Goal: Task Accomplishment & Management: Use online tool/utility

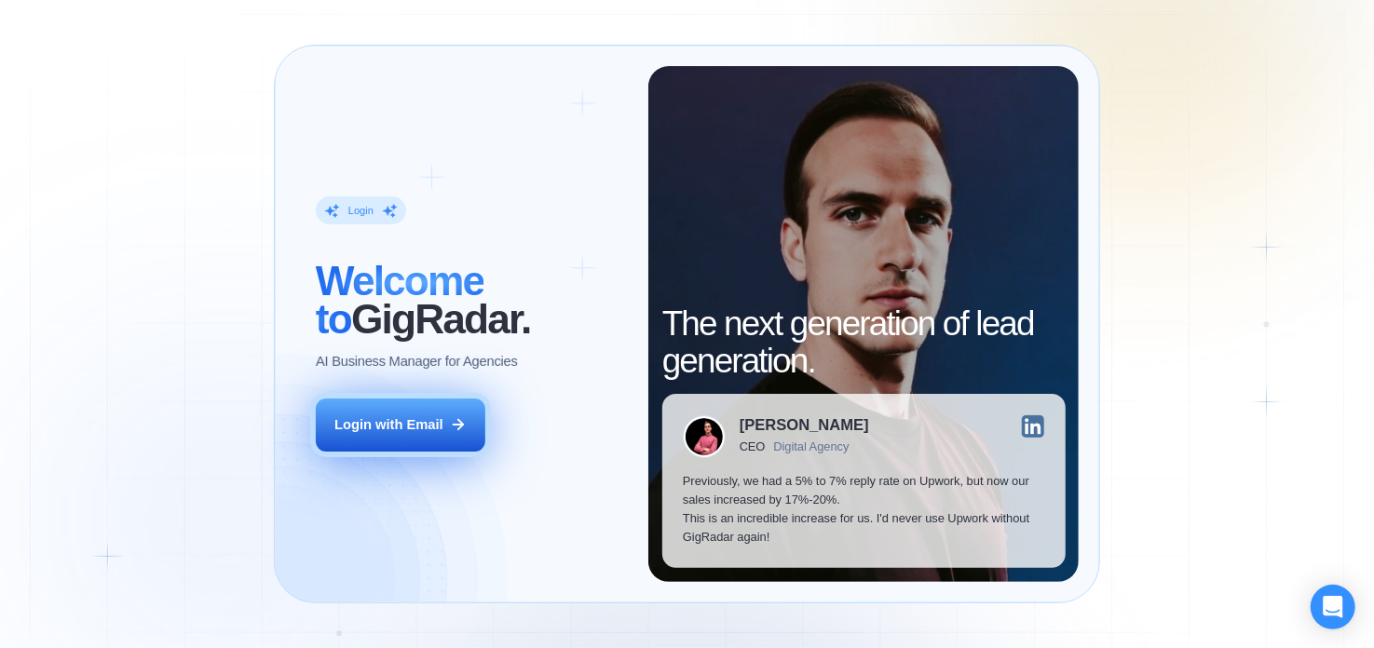
click at [431, 414] on button "Login with Email" at bounding box center [401, 425] width 170 height 53
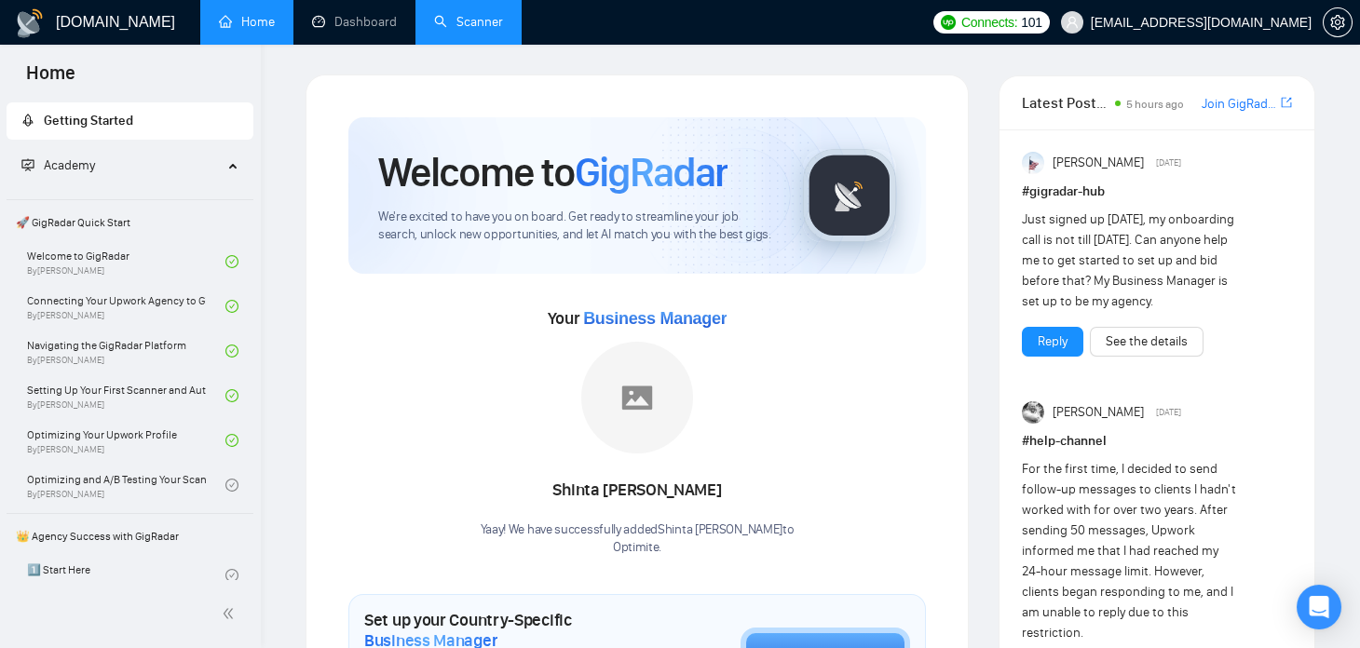
click at [469, 21] on link "Scanner" at bounding box center [468, 22] width 69 height 16
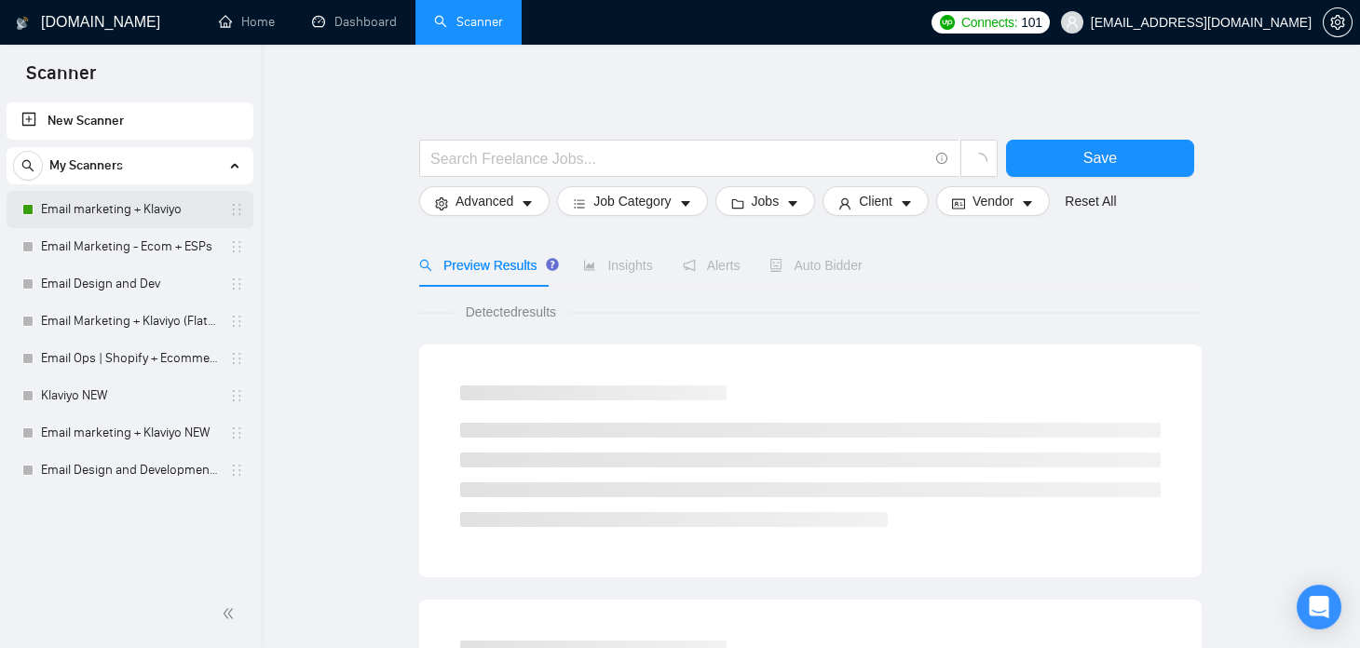
click at [115, 212] on link "Email marketing + Klaviyo" at bounding box center [129, 209] width 177 height 37
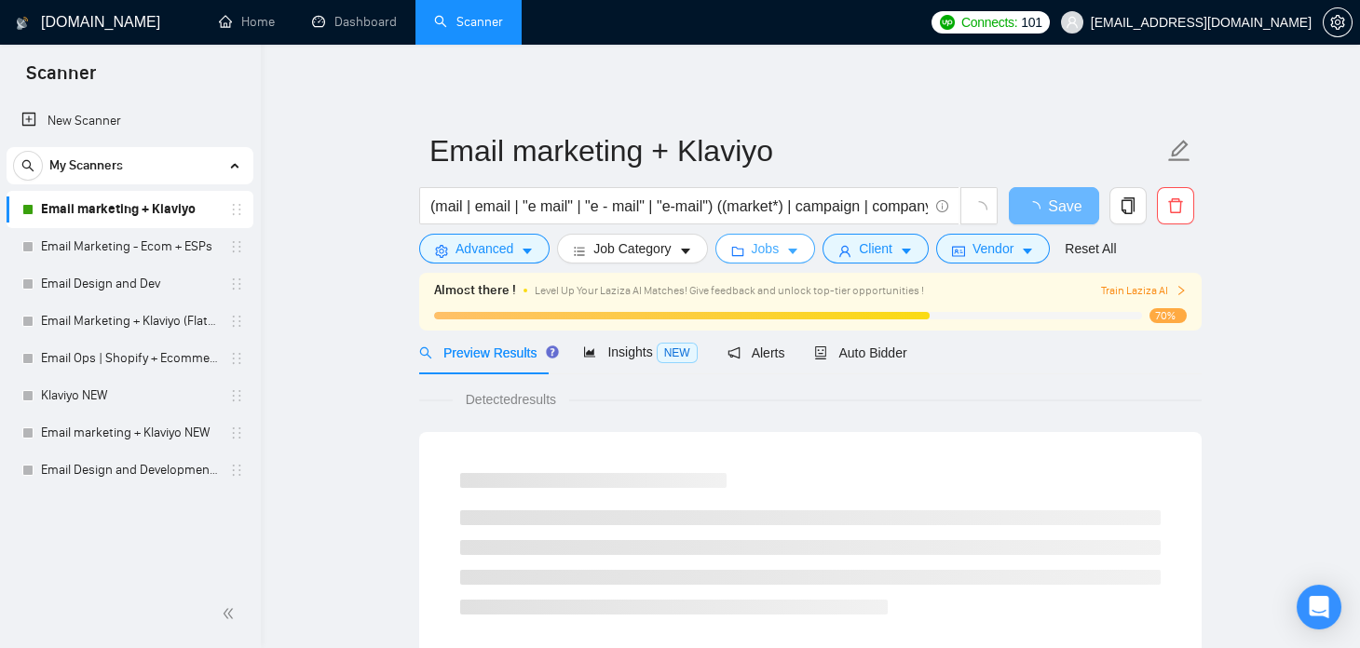
click at [732, 248] on icon "folder" at bounding box center [737, 251] width 13 height 13
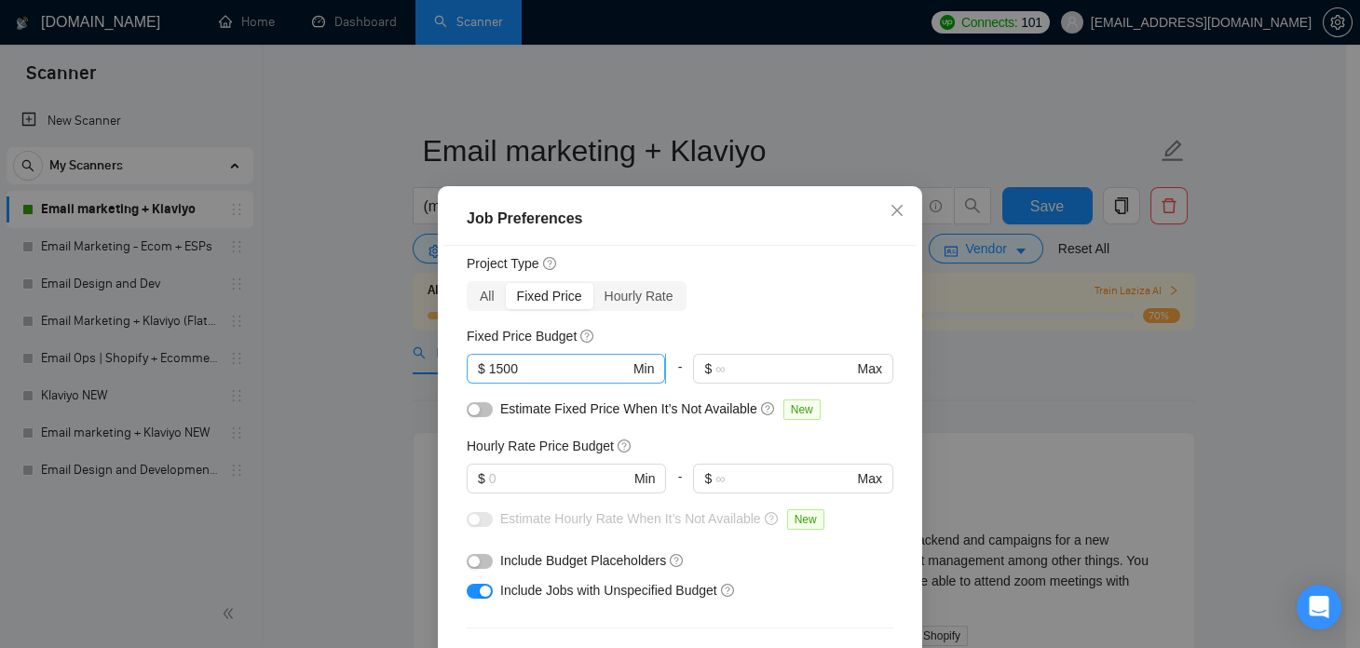
scroll to position [54, 0]
click at [333, 383] on div "Job Preferences Budget Project Type All Fixed Price Hourly Rate Fixed Price Bud…" at bounding box center [680, 324] width 1360 height 648
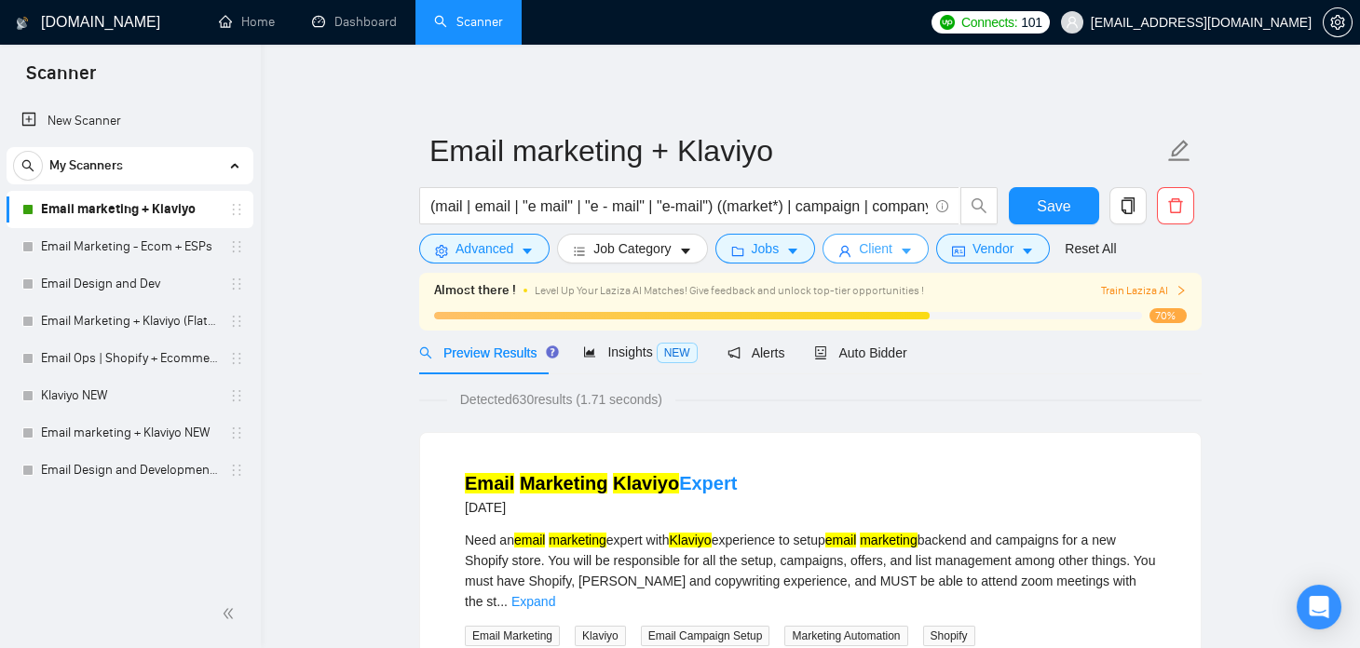
click at [841, 251] on icon "user" at bounding box center [844, 251] width 11 height 11
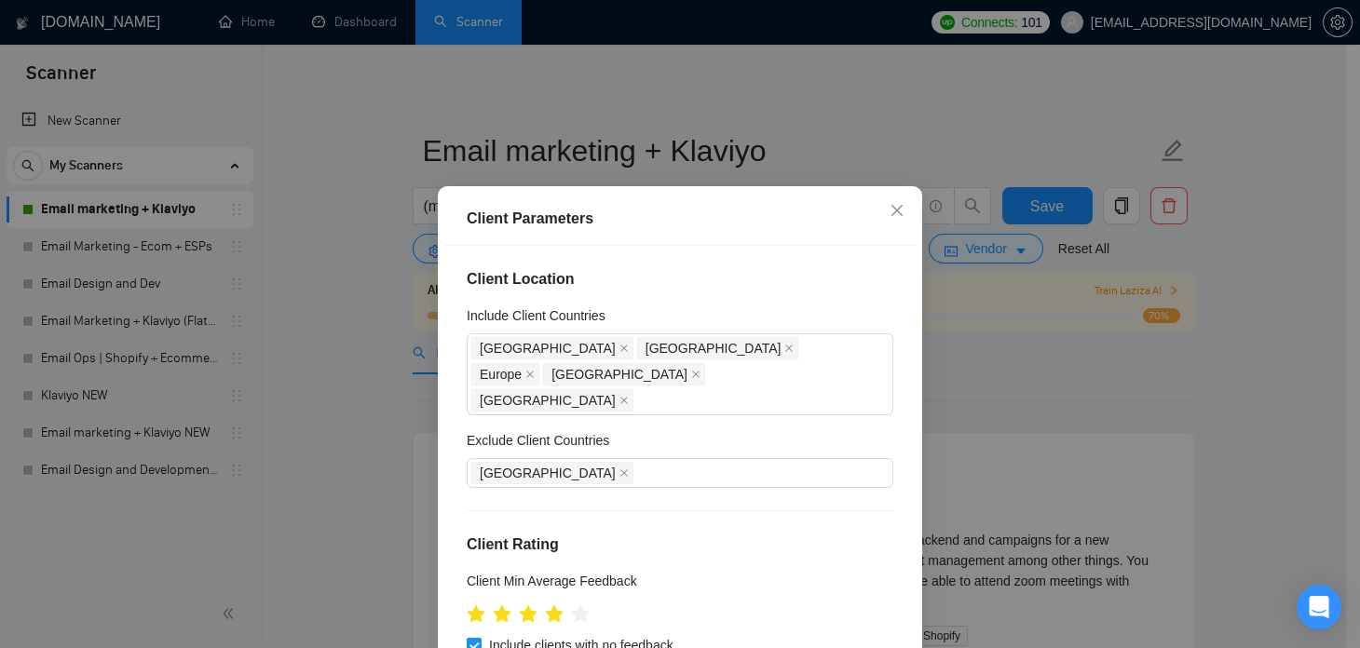
click at [300, 381] on div "Client Parameters Client Location Include Client Countries [GEOGRAPHIC_DATA] [G…" at bounding box center [680, 324] width 1360 height 648
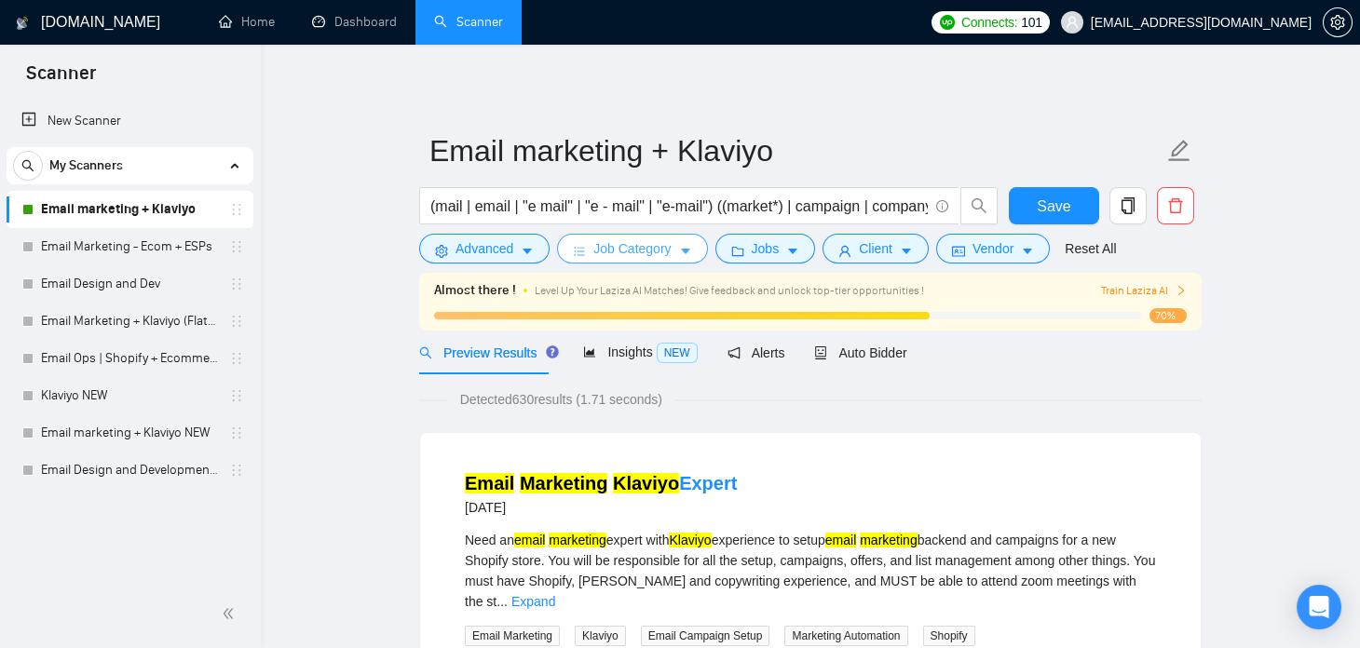
click at [607, 247] on span "Job Category" at bounding box center [631, 248] width 77 height 20
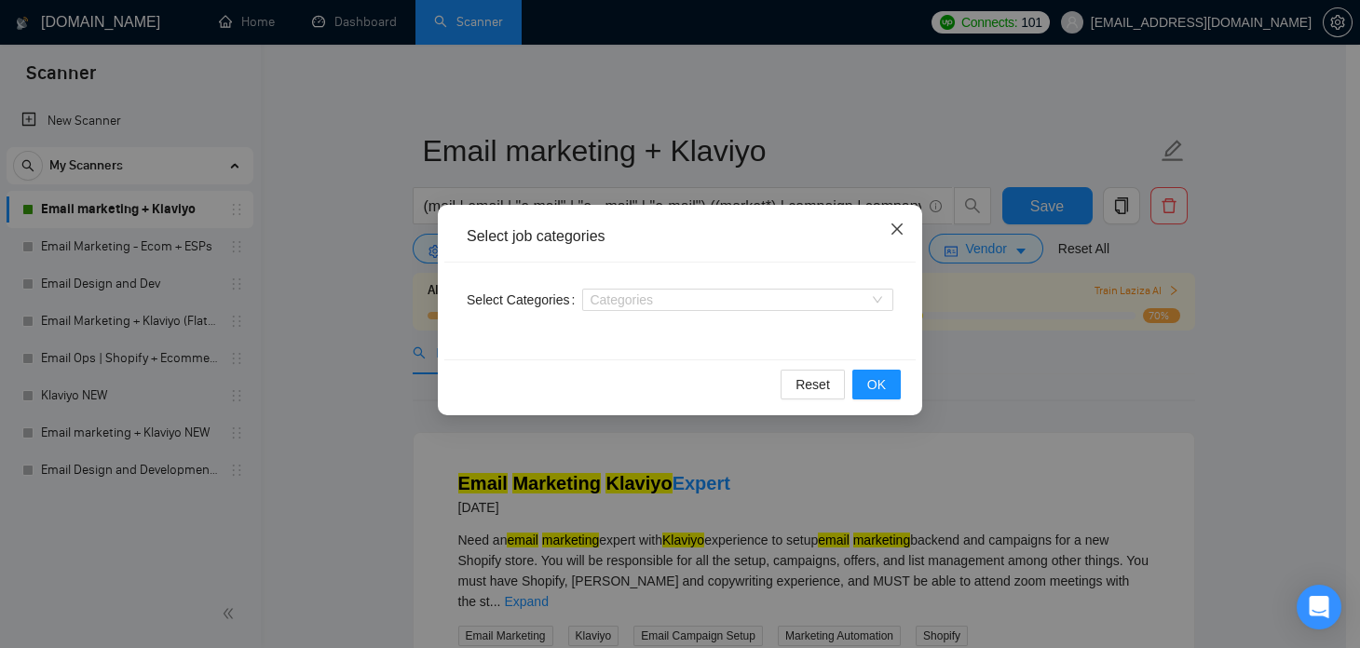
click at [900, 241] on span "Close" at bounding box center [897, 230] width 50 height 50
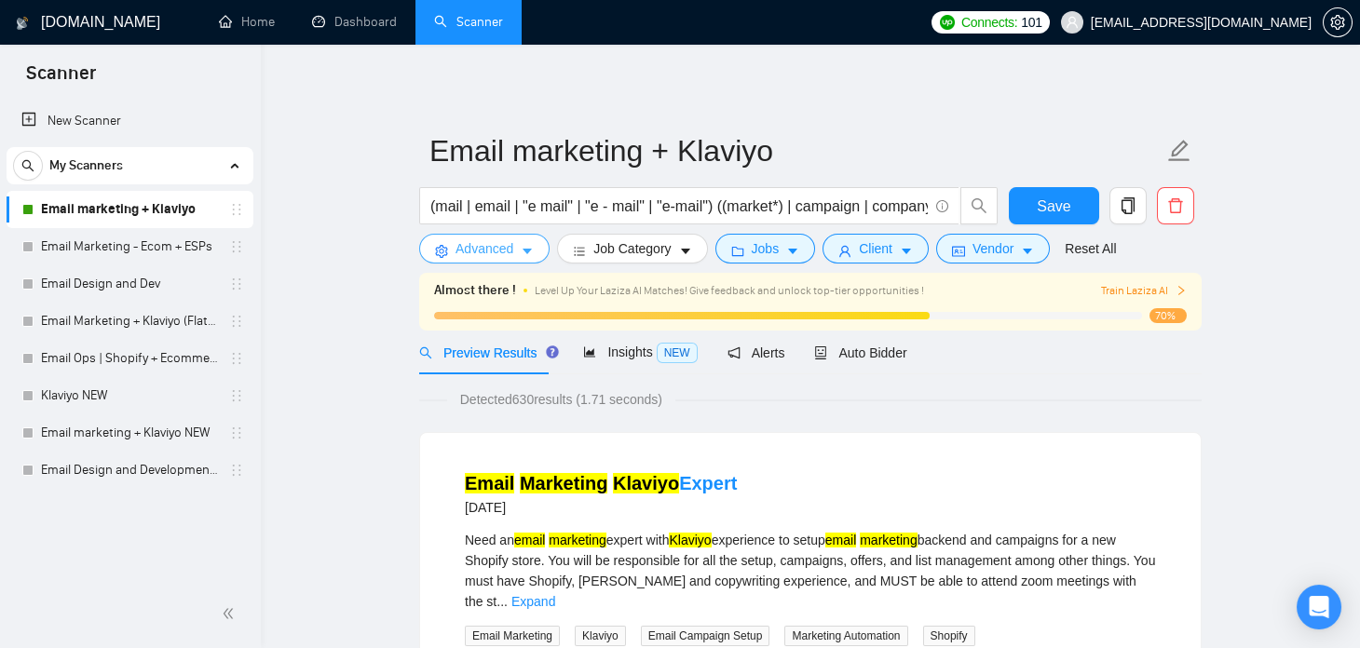
click at [531, 249] on icon "caret-down" at bounding box center [527, 251] width 13 height 13
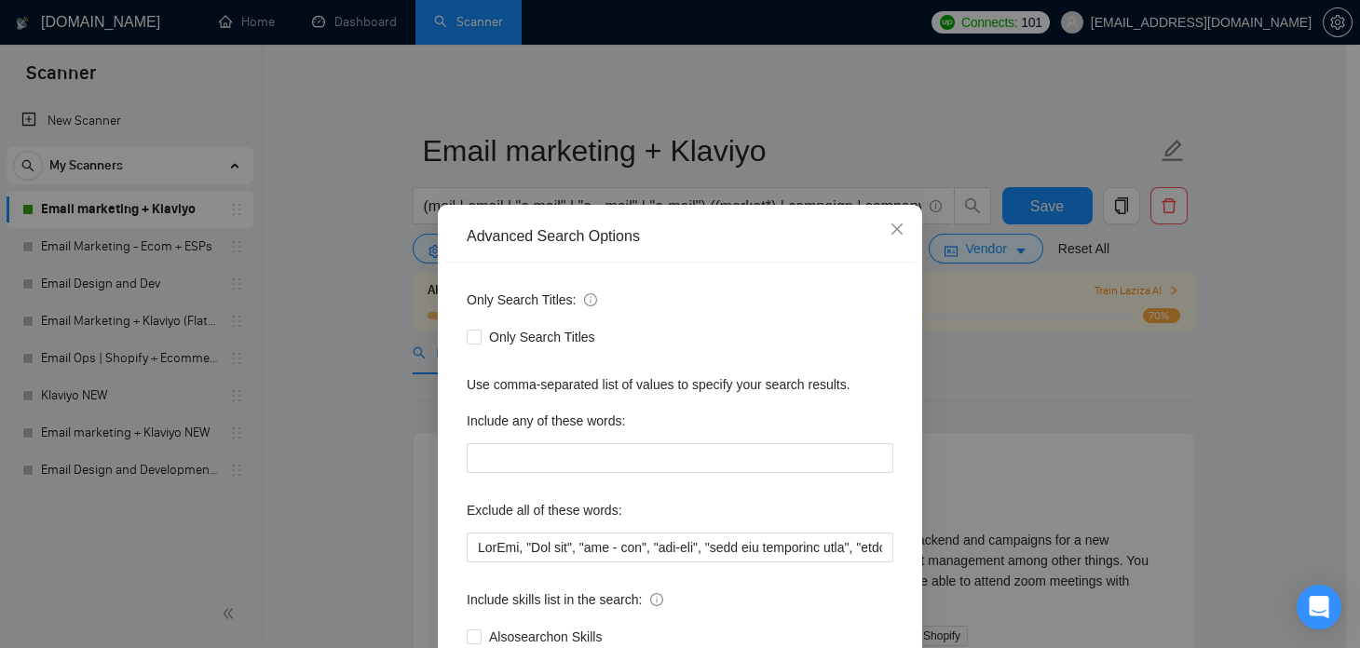
click at [968, 342] on div "Advanced Search Options Only Search Titles: Only Search Titles Use comma-separa…" at bounding box center [680, 324] width 1360 height 648
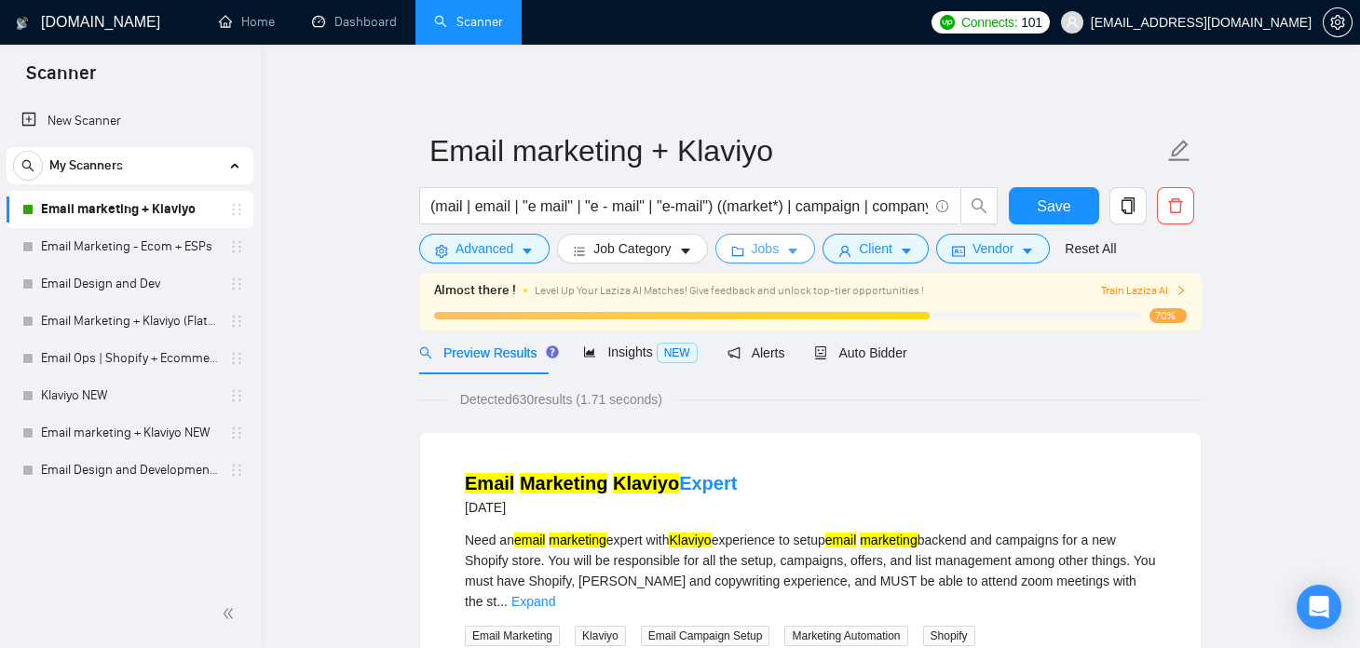
click at [760, 249] on span "Jobs" at bounding box center [766, 248] width 28 height 20
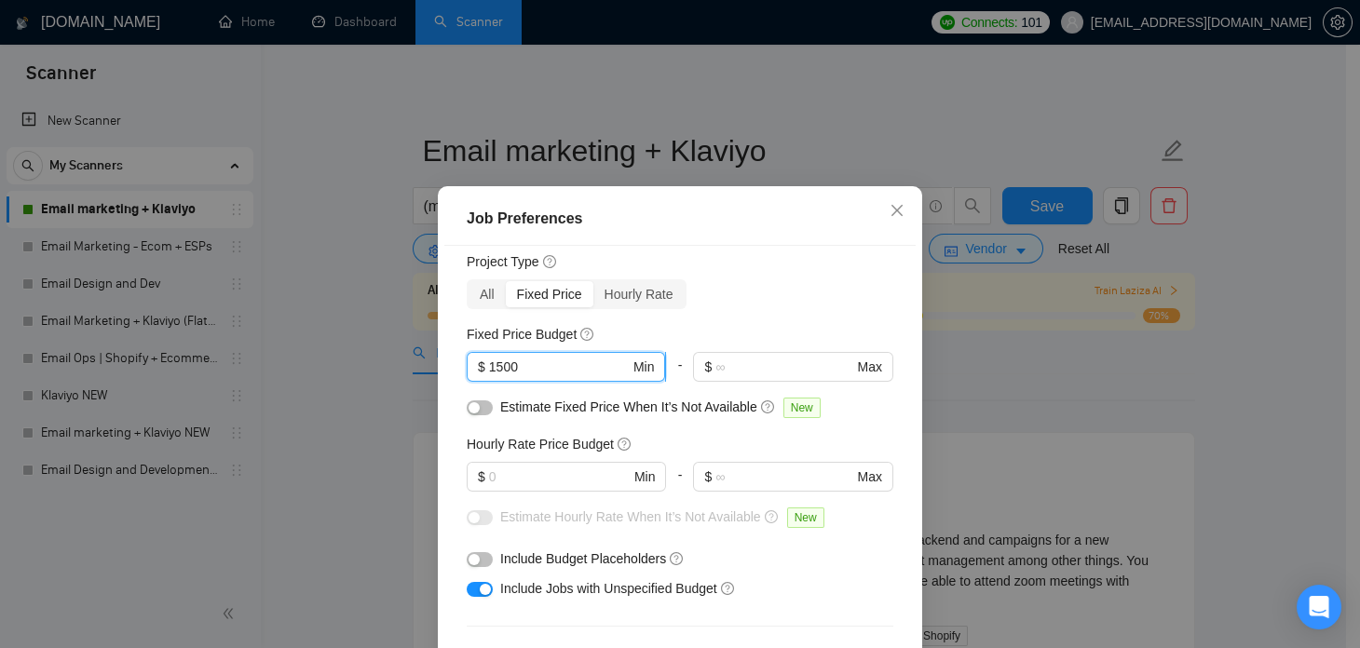
click at [512, 364] on input "1500" at bounding box center [559, 367] width 141 height 20
type input "1"
type input "7"
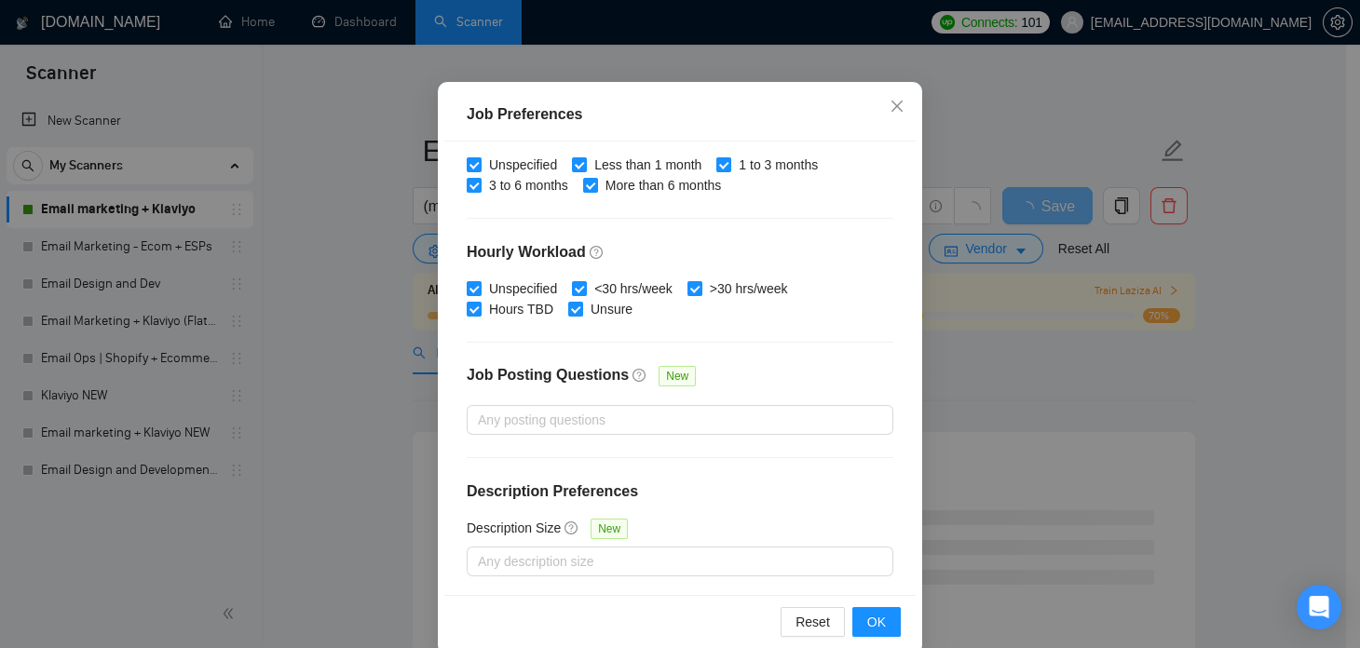
scroll to position [132, 0]
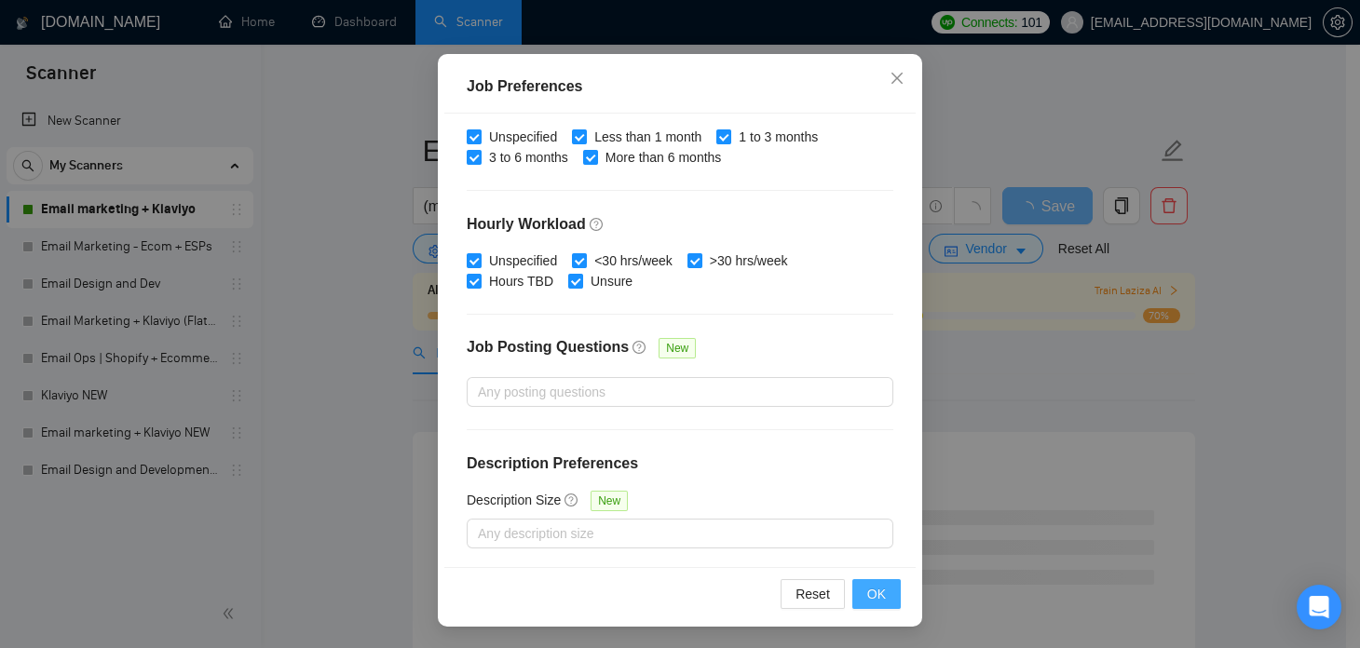
type input "500"
click at [859, 591] on button "OK" at bounding box center [876, 594] width 48 height 30
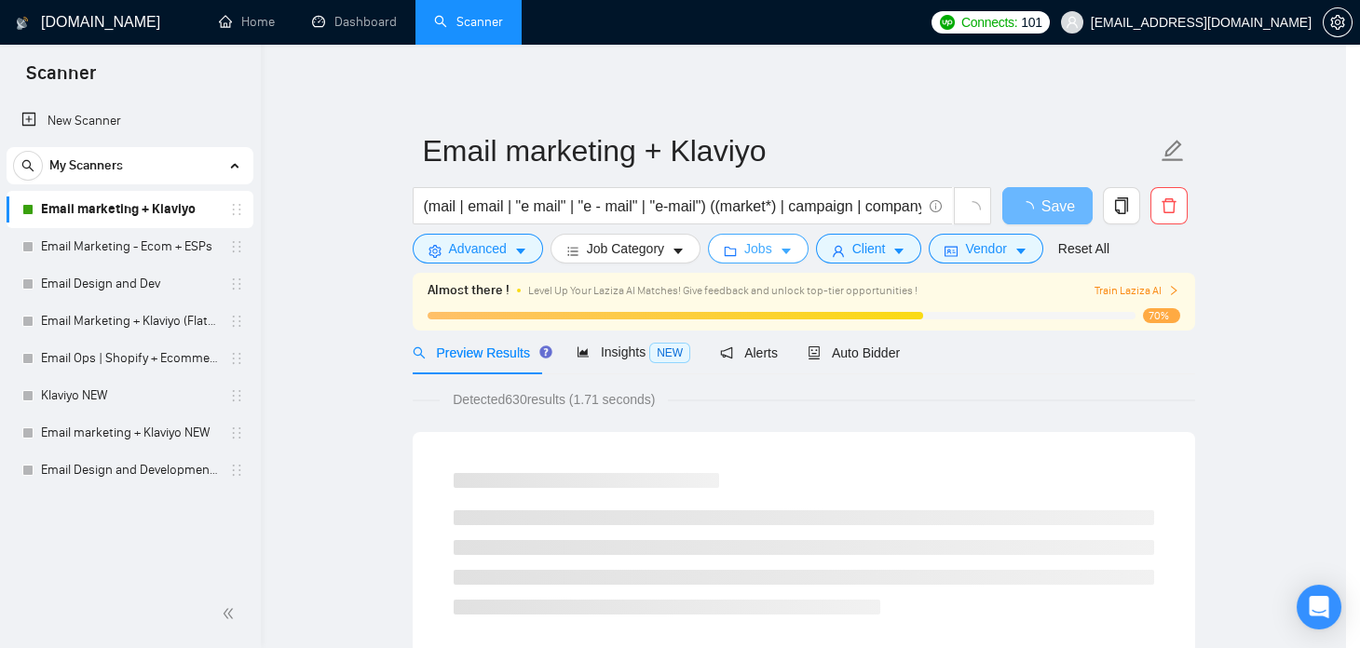
scroll to position [0, 0]
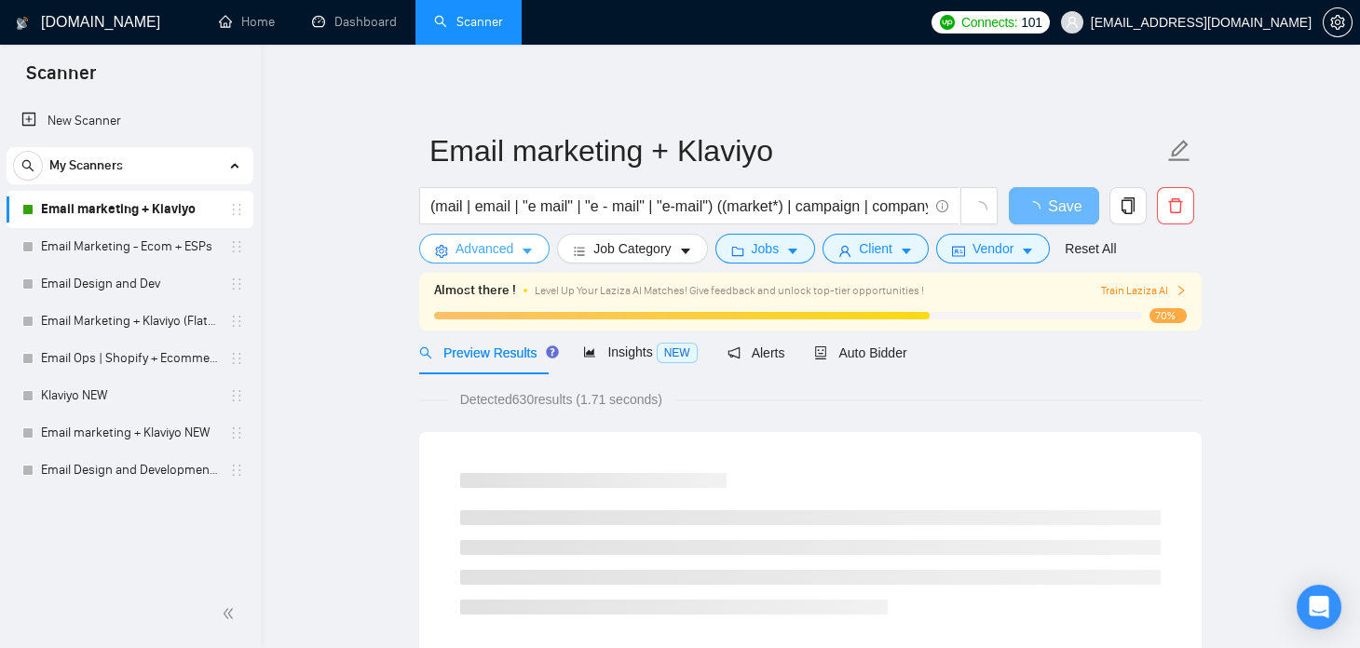
click at [522, 253] on icon "caret-down" at bounding box center [527, 251] width 13 height 13
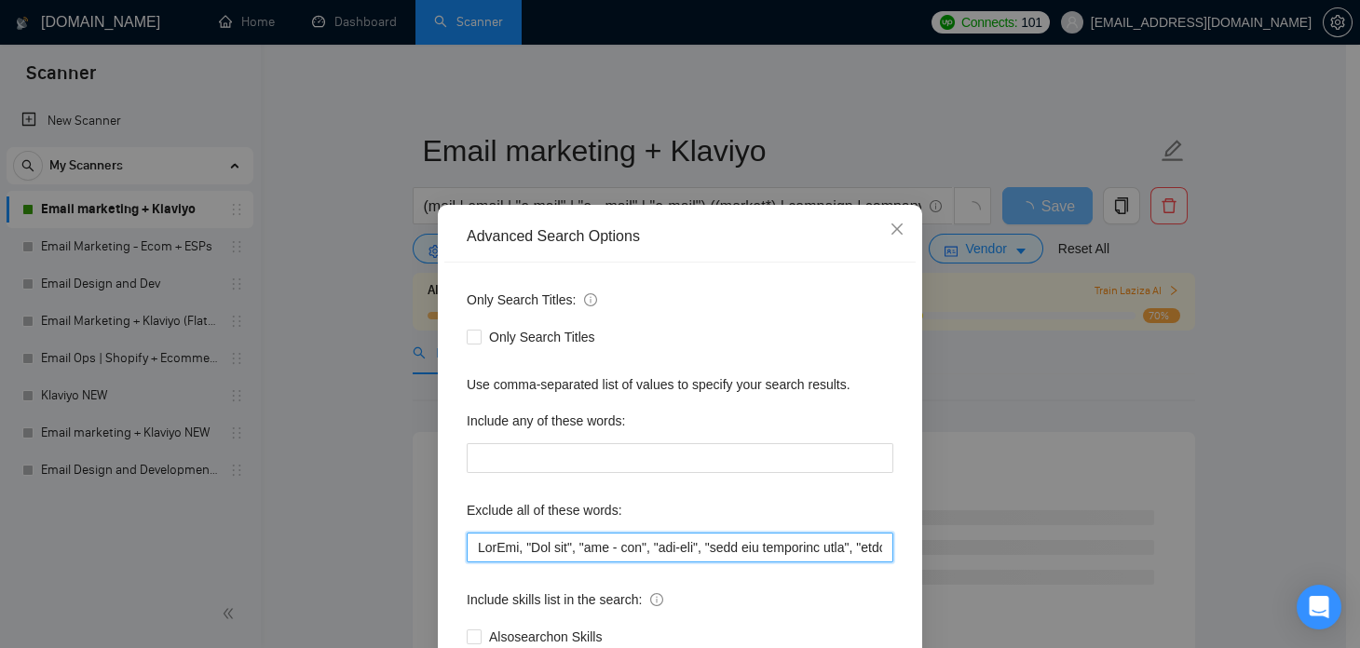
click at [793, 547] on input "text" at bounding box center [680, 548] width 427 height 30
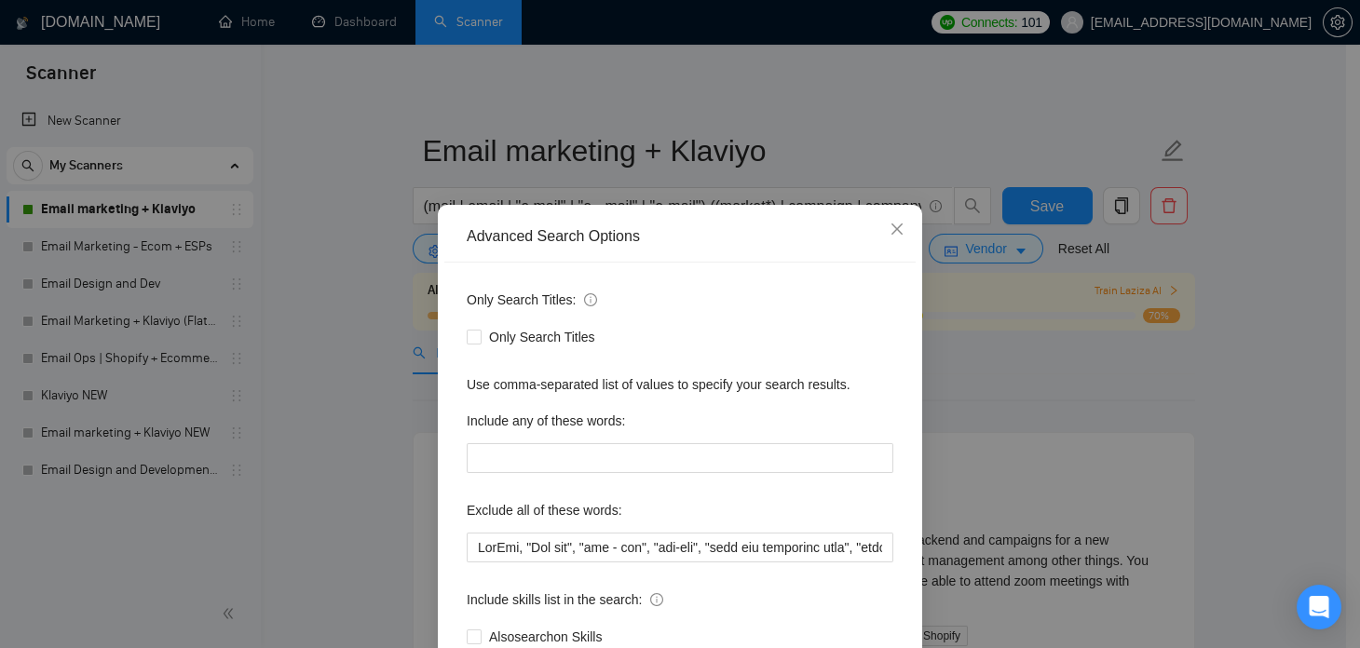
scroll to position [0, 16672]
